Goal: Task Accomplishment & Management: Manage account settings

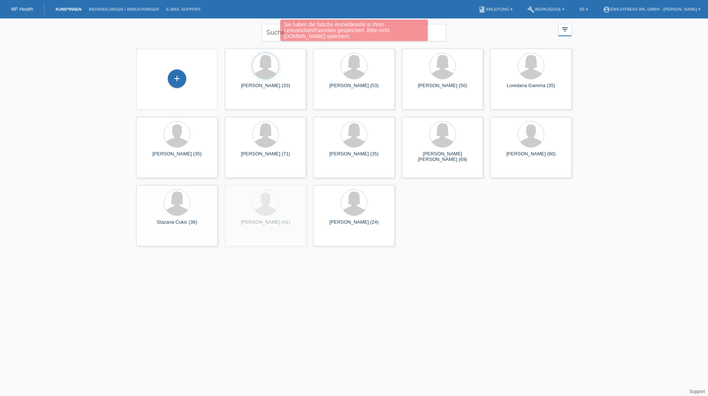
click at [281, 34] on div "Sie haben die falsche Anmeldeseite in Ihren Lesezeichen/Favoriten gespeichert. …" at bounding box center [353, 30] width 147 height 21
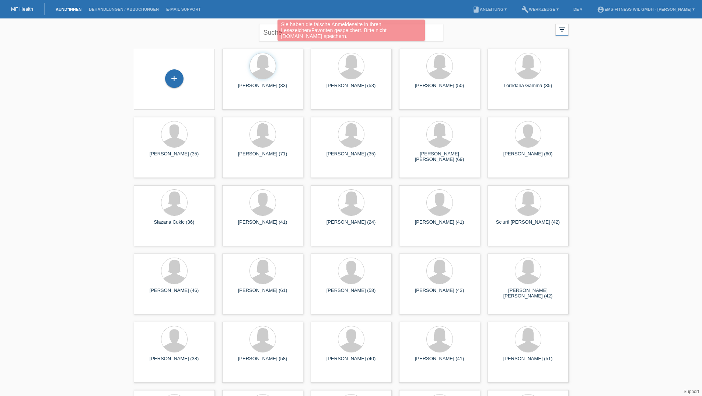
click at [273, 33] on div "Sie haben die falsche Anmeldeseite in Ihren Lesezeichen/Favoriten gespeichert. …" at bounding box center [350, 31] width 421 height 23
click at [452, 24] on div "Sie haben die falsche Anmeldeseite in Ihren Lesezeichen/Favoriten gespeichert. …" at bounding box center [350, 31] width 421 height 23
click at [433, 33] on div "Sie haben die falsche Anmeldeseite in Ihren Lesezeichen/Favoriten gespeichert. …" at bounding box center [350, 31] width 421 height 23
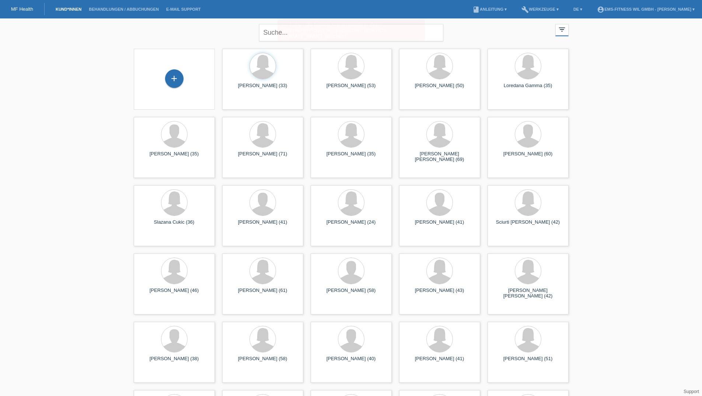
click at [270, 29] on div "Sie haben die falsche Anmeldeseite in Ihren Lesezeichen/Favoriten gespeichert. …" at bounding box center [350, 31] width 421 height 23
click at [275, 32] on input "text" at bounding box center [351, 32] width 184 height 17
type input "laura"
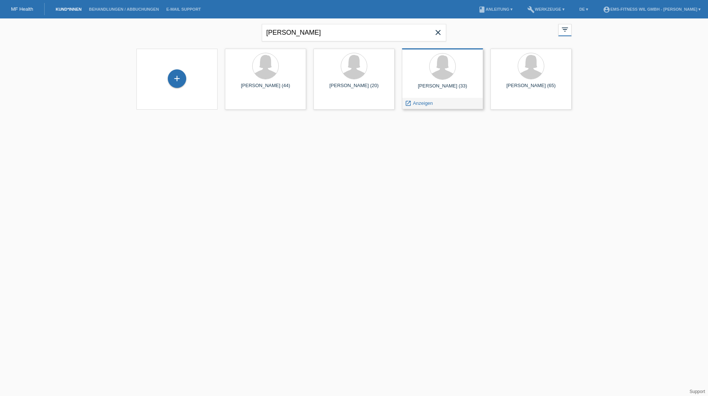
click at [458, 89] on div "Laura De Carlotti (33)" at bounding box center [442, 89] width 69 height 12
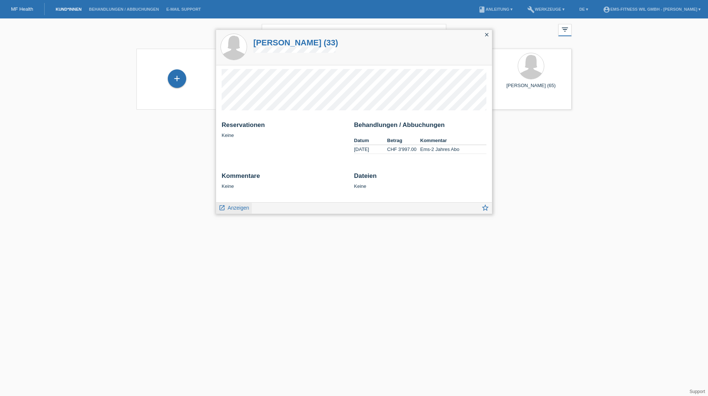
click at [241, 206] on span "Anzeigen" at bounding box center [238, 208] width 21 height 6
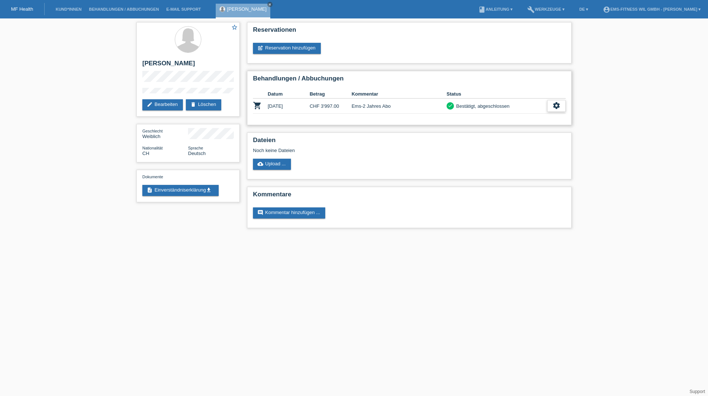
click at [555, 104] on icon "settings" at bounding box center [556, 105] width 8 height 8
click at [508, 148] on span "Stornierung hinzufügen..." at bounding box center [504, 150] width 56 height 9
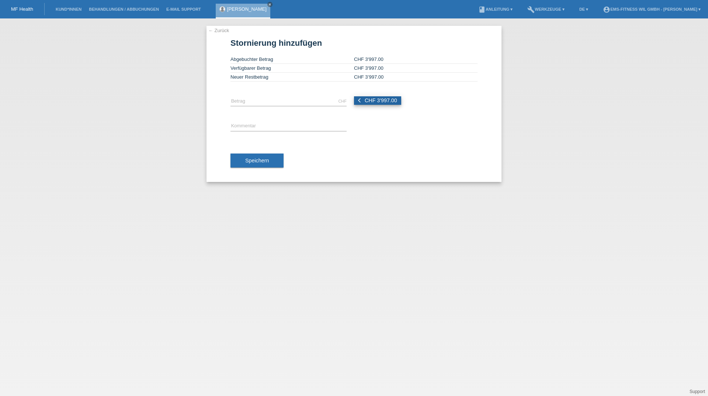
click at [375, 102] on span "CHF 3'997.00" at bounding box center [381, 100] width 32 height 6
click at [332, 102] on input "3997.00" at bounding box center [288, 101] width 116 height 9
type input "3"
type input "1700.00"
click at [311, 125] on input "text" at bounding box center [288, 126] width 116 height 9
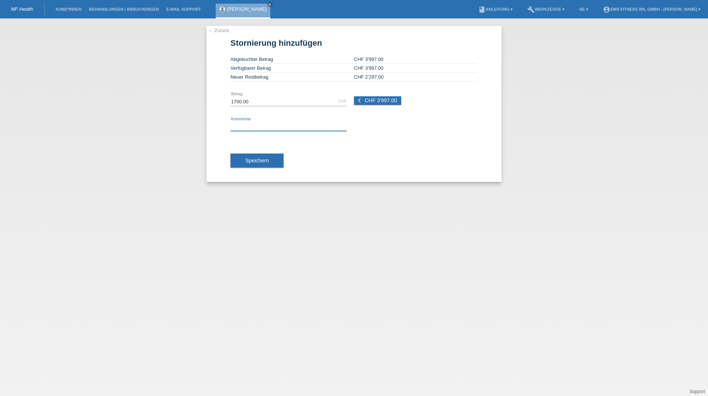
click at [265, 130] on input "text" at bounding box center [288, 126] width 116 height 9
type input "Bitte strniere den betrag vn 1700 fr"
click at [266, 157] on button "Speichern" at bounding box center [256, 160] width 53 height 14
